Goal: Task Accomplishment & Management: Manage account settings

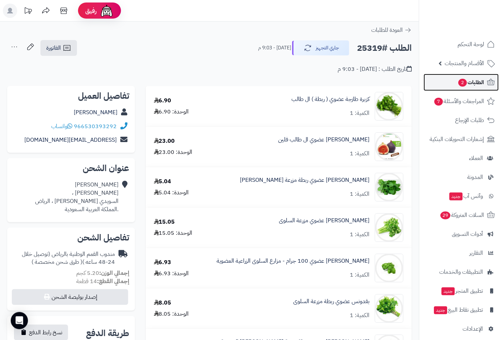
click at [475, 82] on span "الطلبات 2" at bounding box center [471, 82] width 27 height 10
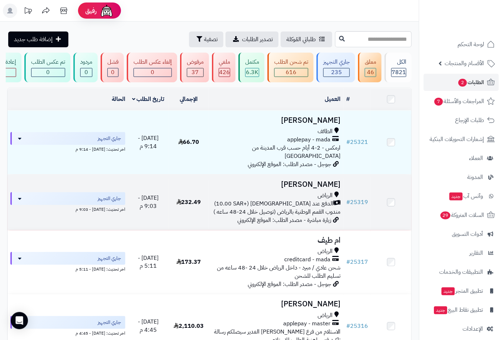
click at [323, 186] on h3 "[PERSON_NAME]" at bounding box center [276, 185] width 129 height 8
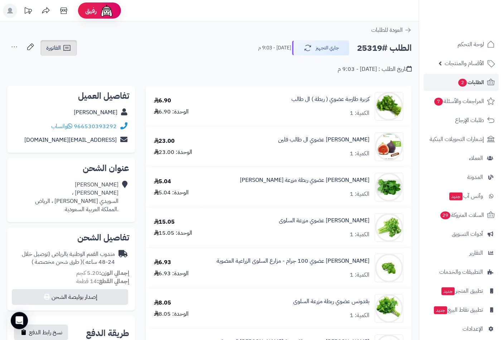
click at [62, 54] on link "الفاتورة" at bounding box center [58, 48] width 37 height 16
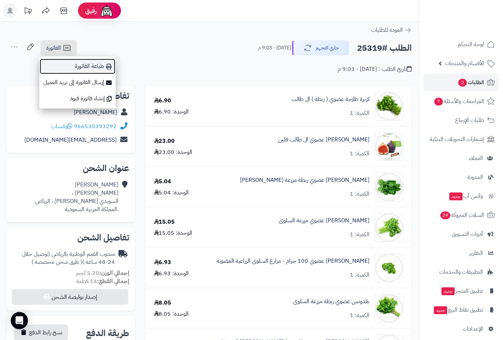
click at [97, 67] on link "طباعة الفاتورة" at bounding box center [77, 66] width 76 height 16
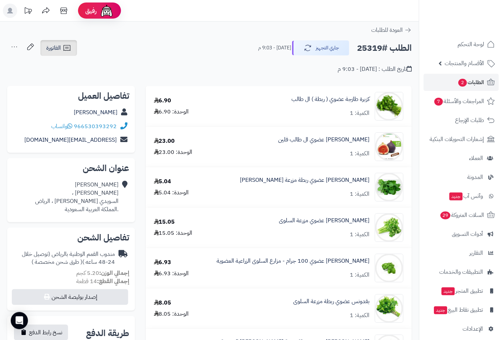
click at [58, 49] on span "الفاتورة" at bounding box center [53, 48] width 15 height 9
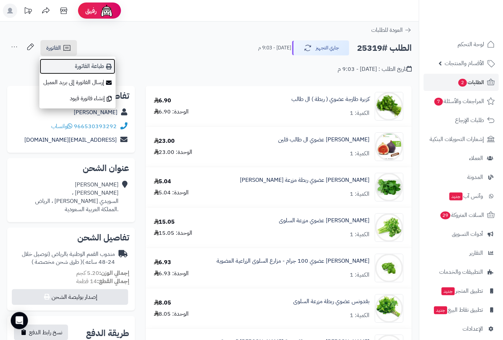
click at [97, 68] on link "طباعة الفاتورة" at bounding box center [77, 66] width 76 height 16
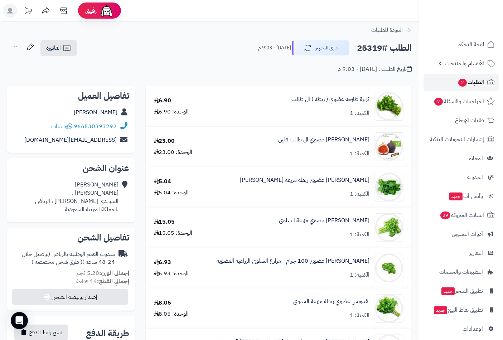
click at [477, 84] on span "الطلبات 2" at bounding box center [471, 82] width 27 height 10
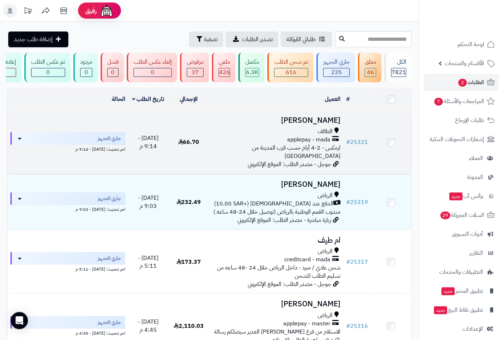
click at [330, 134] on span "الطائف" at bounding box center [325, 132] width 15 height 8
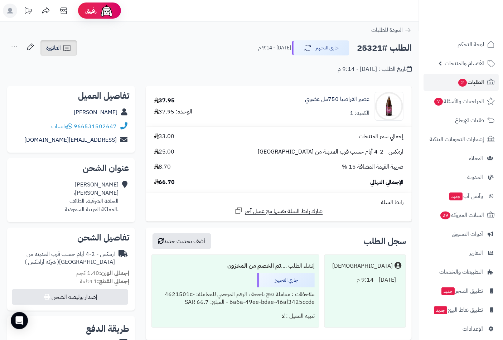
click at [65, 46] on icon at bounding box center [67, 48] width 9 height 9
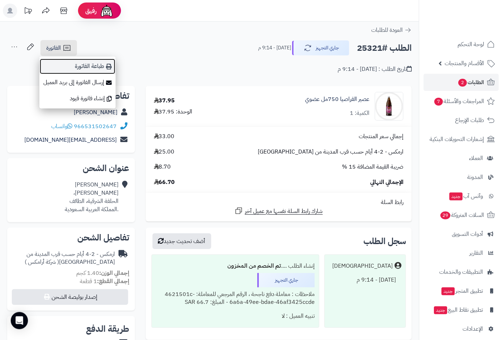
click at [99, 67] on link "طباعة الفاتورة" at bounding box center [77, 66] width 76 height 16
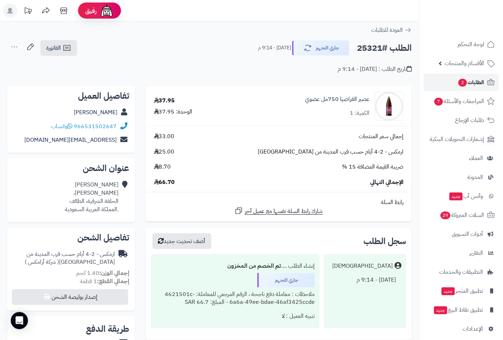
click at [482, 82] on span "الطلبات 2" at bounding box center [471, 82] width 27 height 10
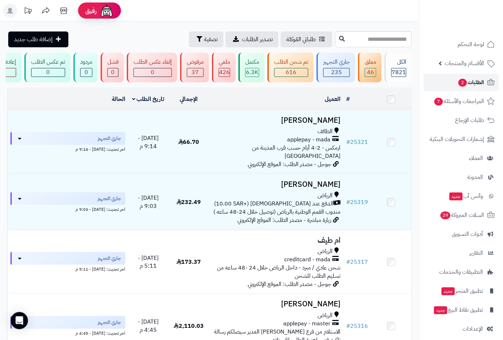
click at [478, 78] on span "الطلبات 2" at bounding box center [471, 82] width 27 height 10
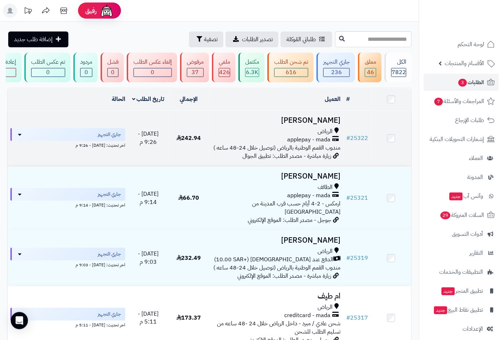
click at [328, 136] on span "الرياض" at bounding box center [325, 132] width 15 height 8
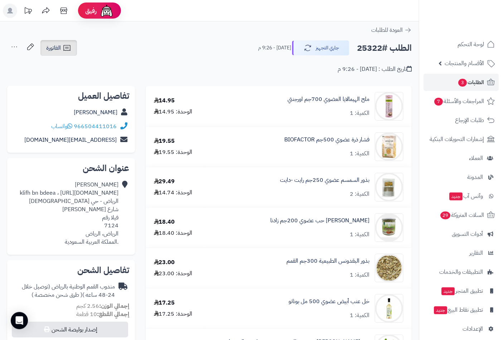
click at [62, 47] on link "الفاتورة" at bounding box center [58, 48] width 37 height 16
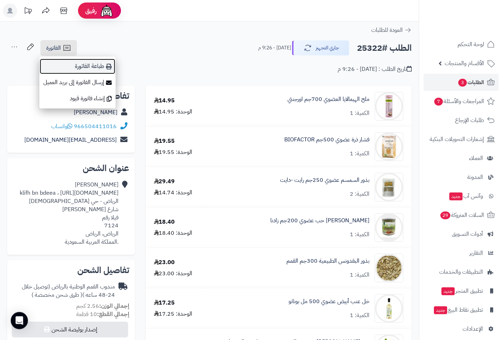
click at [97, 65] on link "طباعة الفاتورة" at bounding box center [77, 66] width 76 height 16
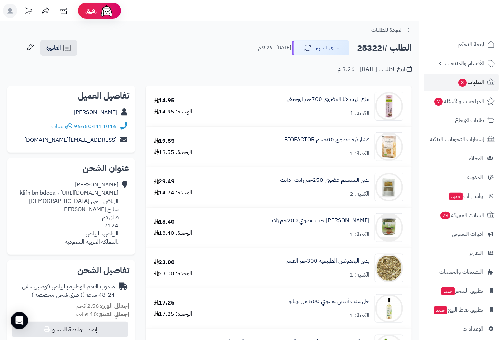
scroll to position [298, 0]
